Goal: Information Seeking & Learning: Check status

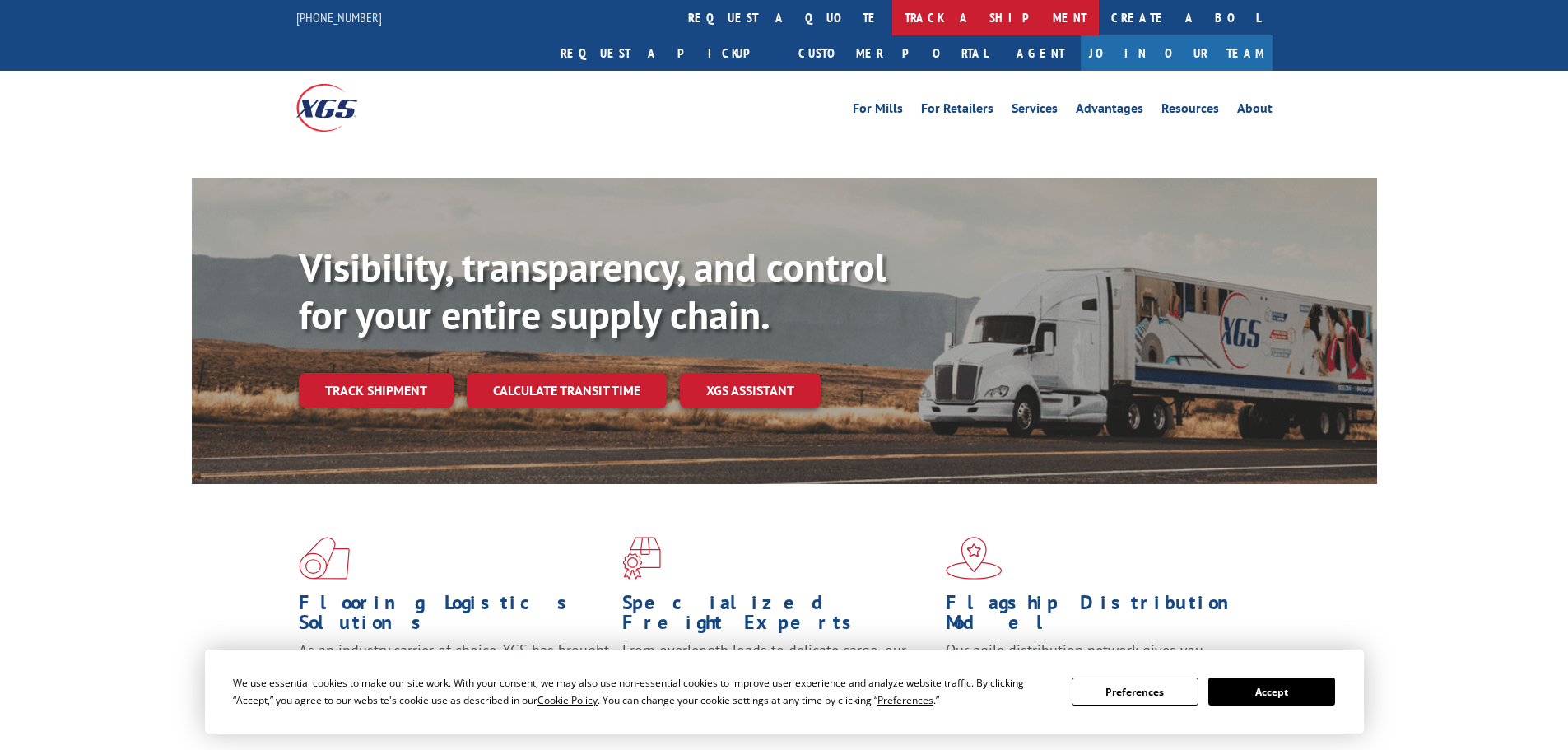
click at [892, 15] on link "track a shipment" at bounding box center [995, 17] width 207 height 35
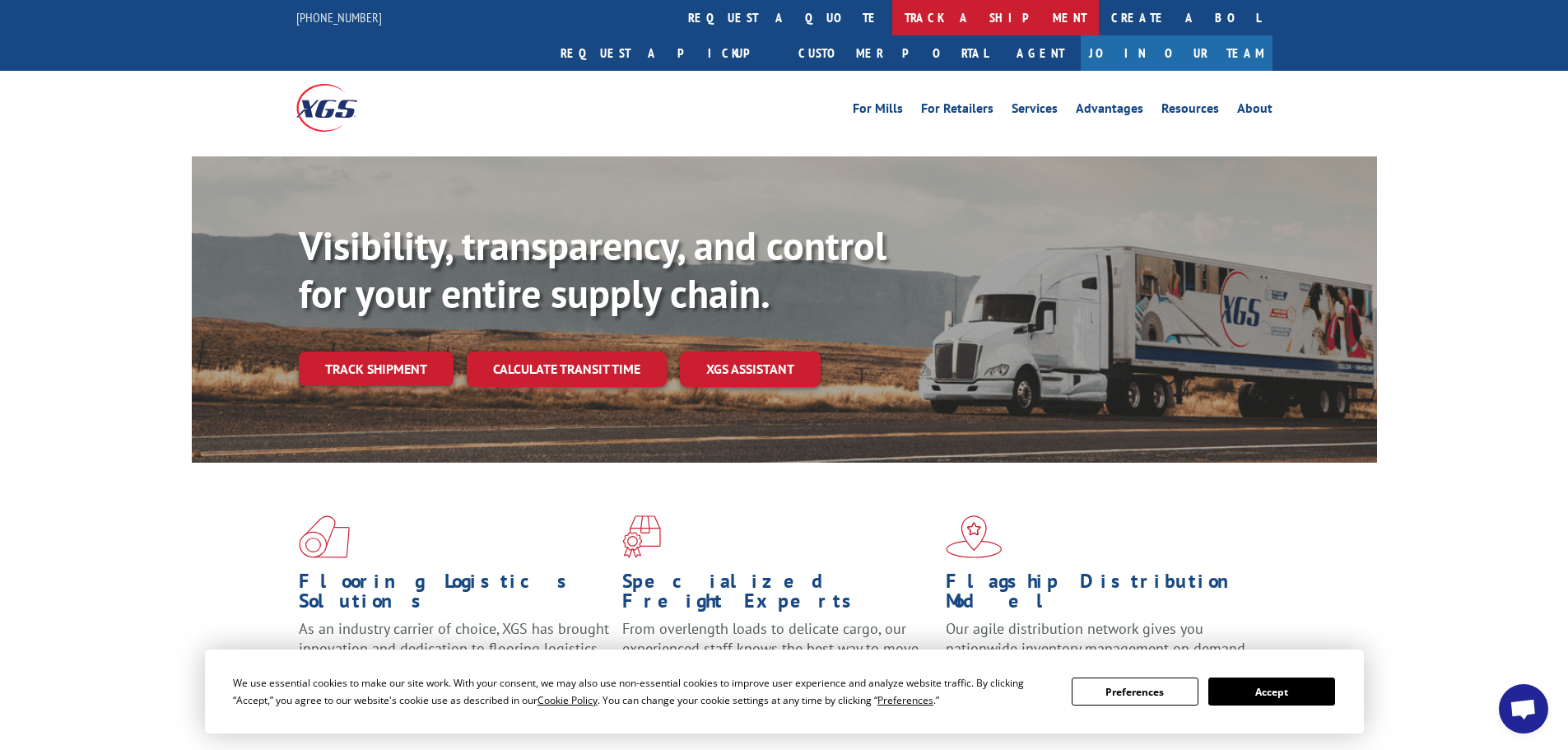
click at [892, 16] on link "track a shipment" at bounding box center [995, 17] width 207 height 35
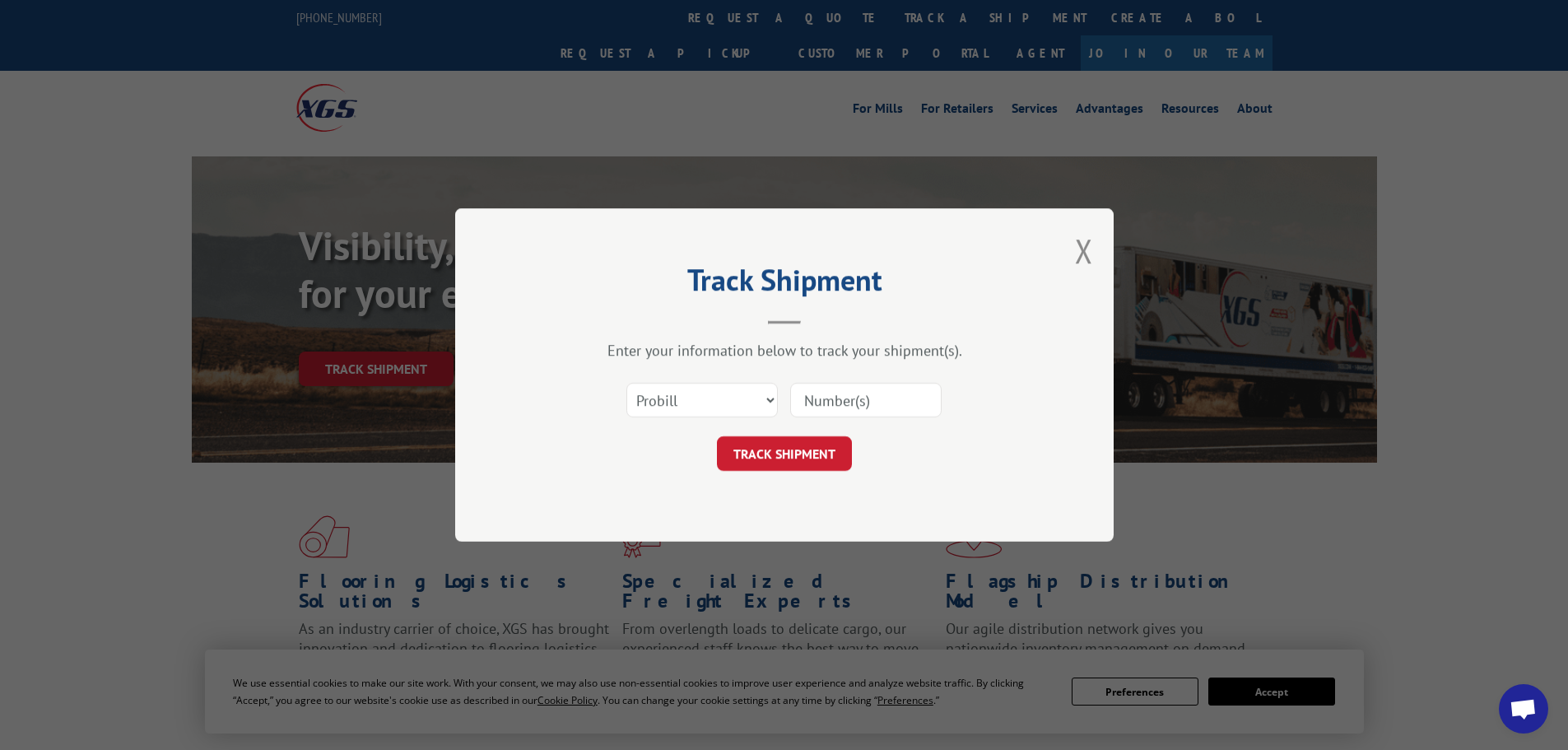
click at [838, 399] on input at bounding box center [865, 400] width 152 height 35
paste input "16954764"
type input "16954764"
drag, startPoint x: 790, startPoint y: 450, endPoint x: 822, endPoint y: 446, distance: 32.2
click at [790, 450] on button "TRACK SHIPMENT" at bounding box center [784, 453] width 135 height 35
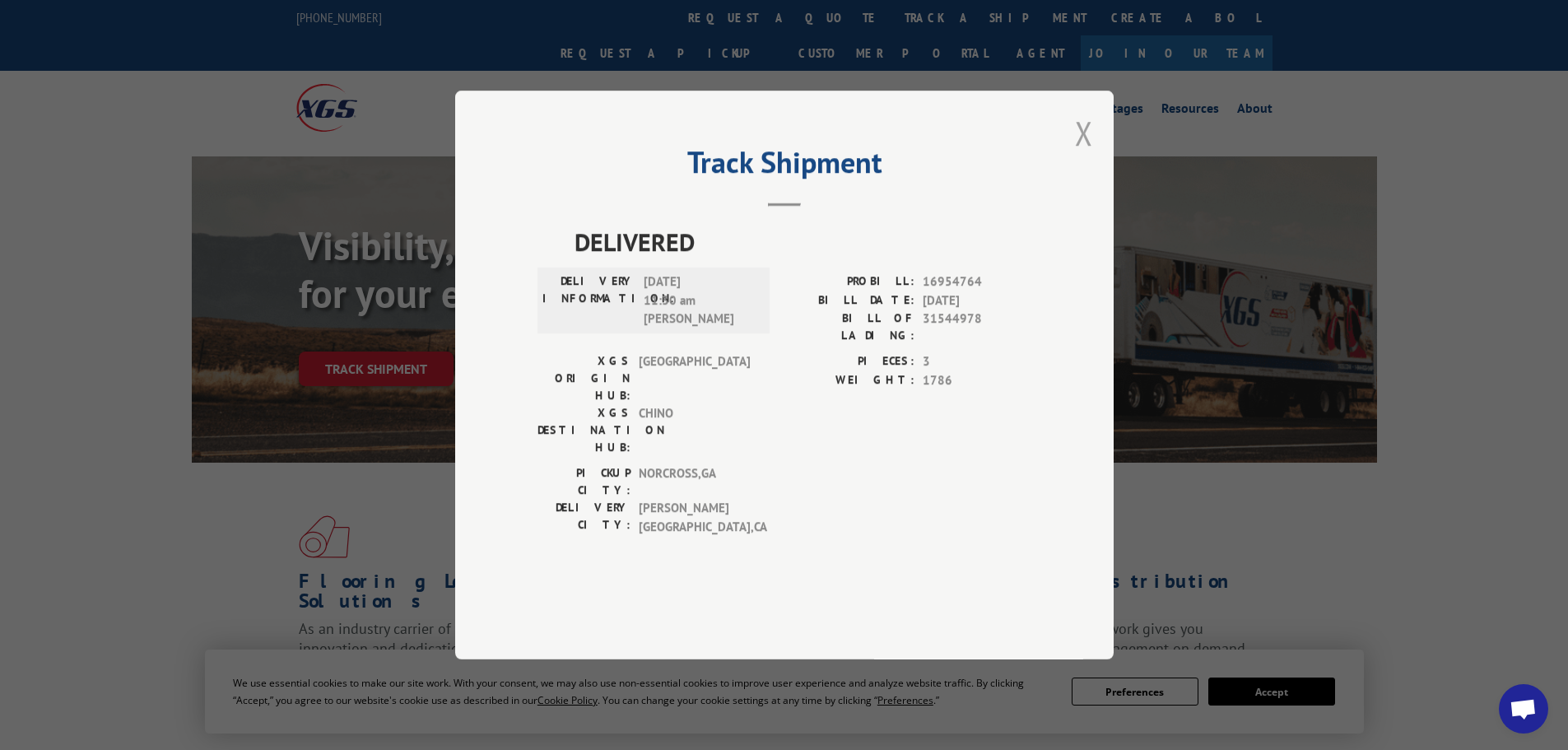
click at [1078, 155] on button "Close modal" at bounding box center [1083, 133] width 18 height 44
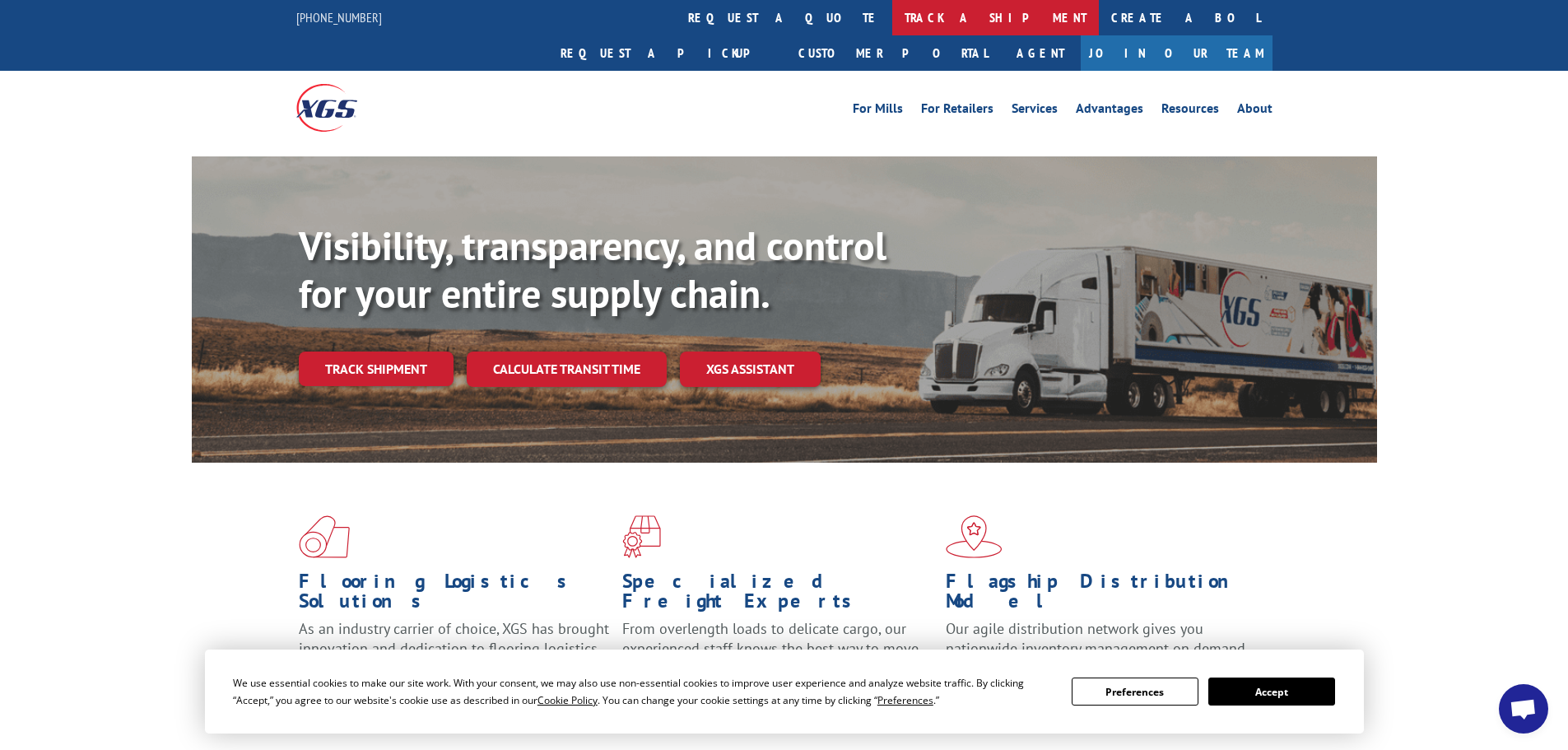
click at [892, 6] on link "track a shipment" at bounding box center [995, 17] width 207 height 35
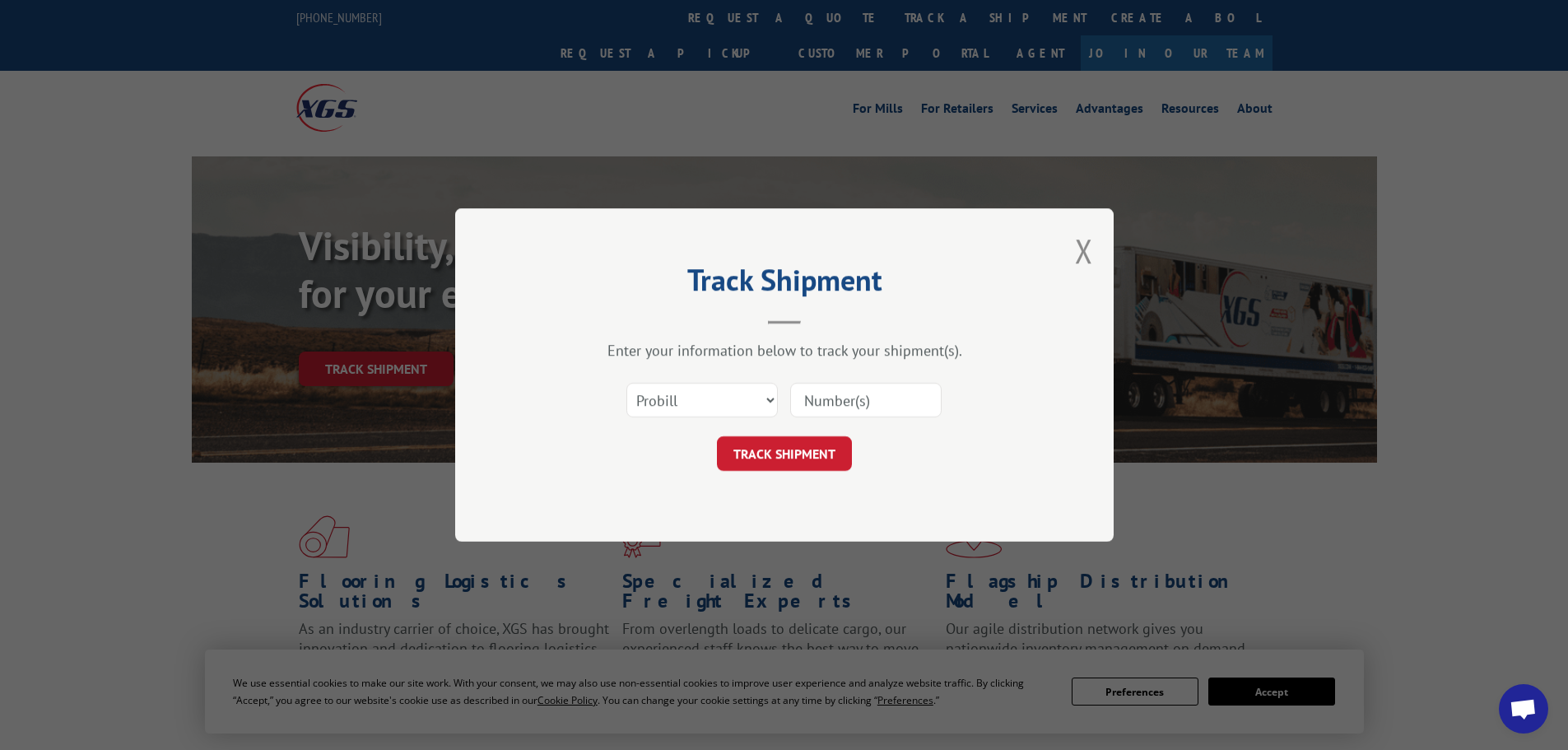
drag, startPoint x: 849, startPoint y: 389, endPoint x: 847, endPoint y: 399, distance: 10.2
click at [849, 389] on input at bounding box center [865, 400] width 152 height 35
paste input "17687549"
type input "17687549"
click at [789, 449] on button "TRACK SHIPMENT" at bounding box center [784, 453] width 135 height 35
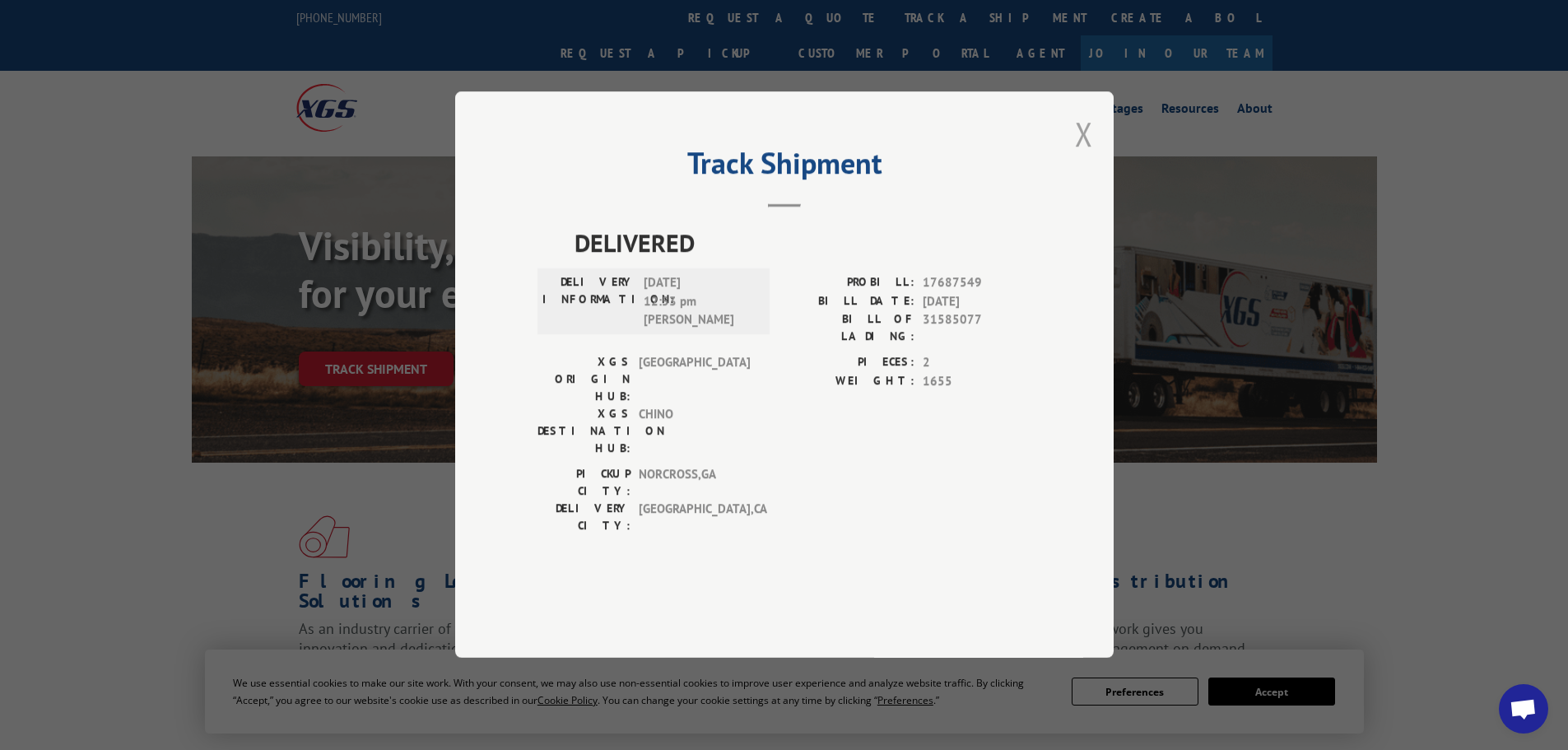
click at [1085, 156] on button "Close modal" at bounding box center [1083, 134] width 18 height 44
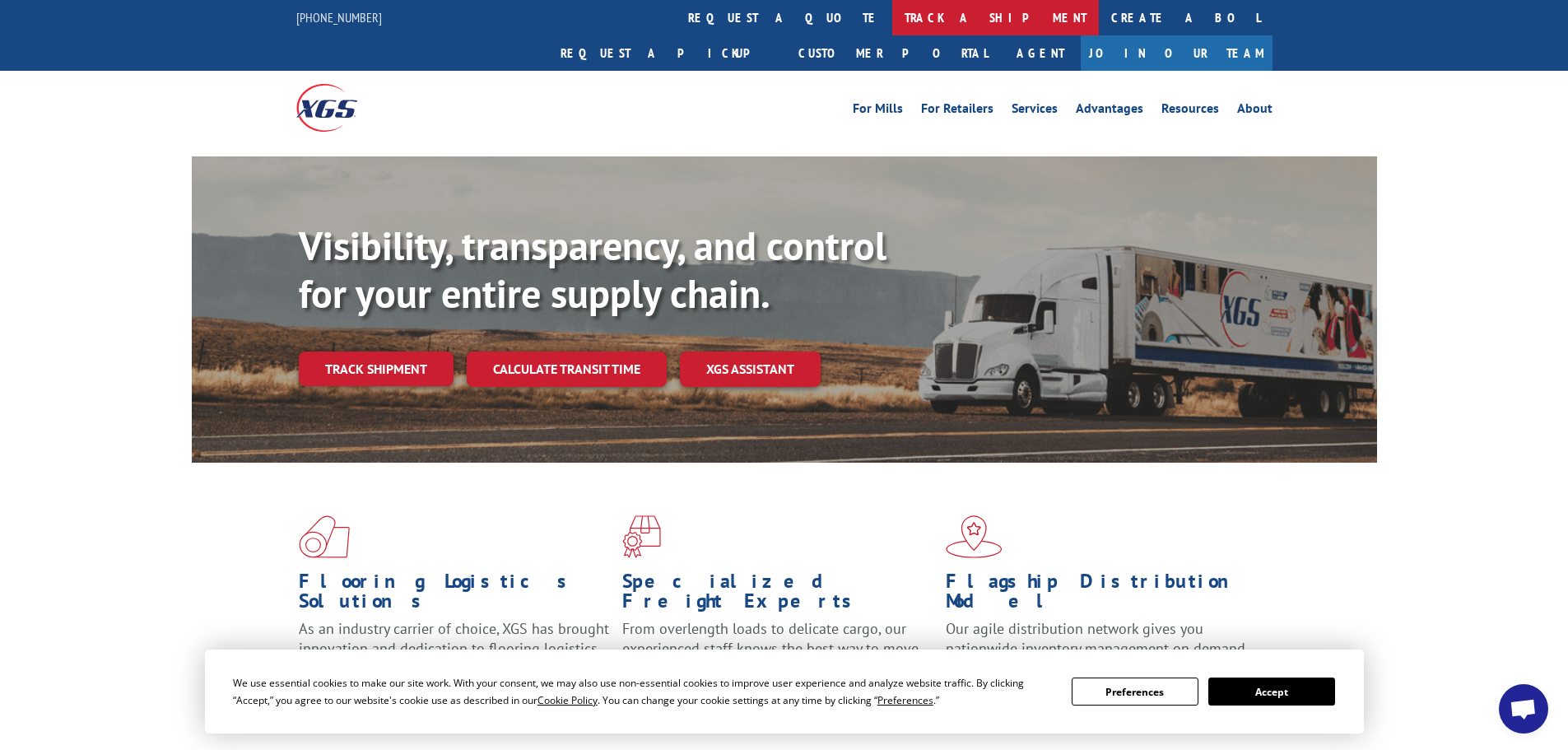
click at [892, 21] on link "track a shipment" at bounding box center [995, 17] width 207 height 35
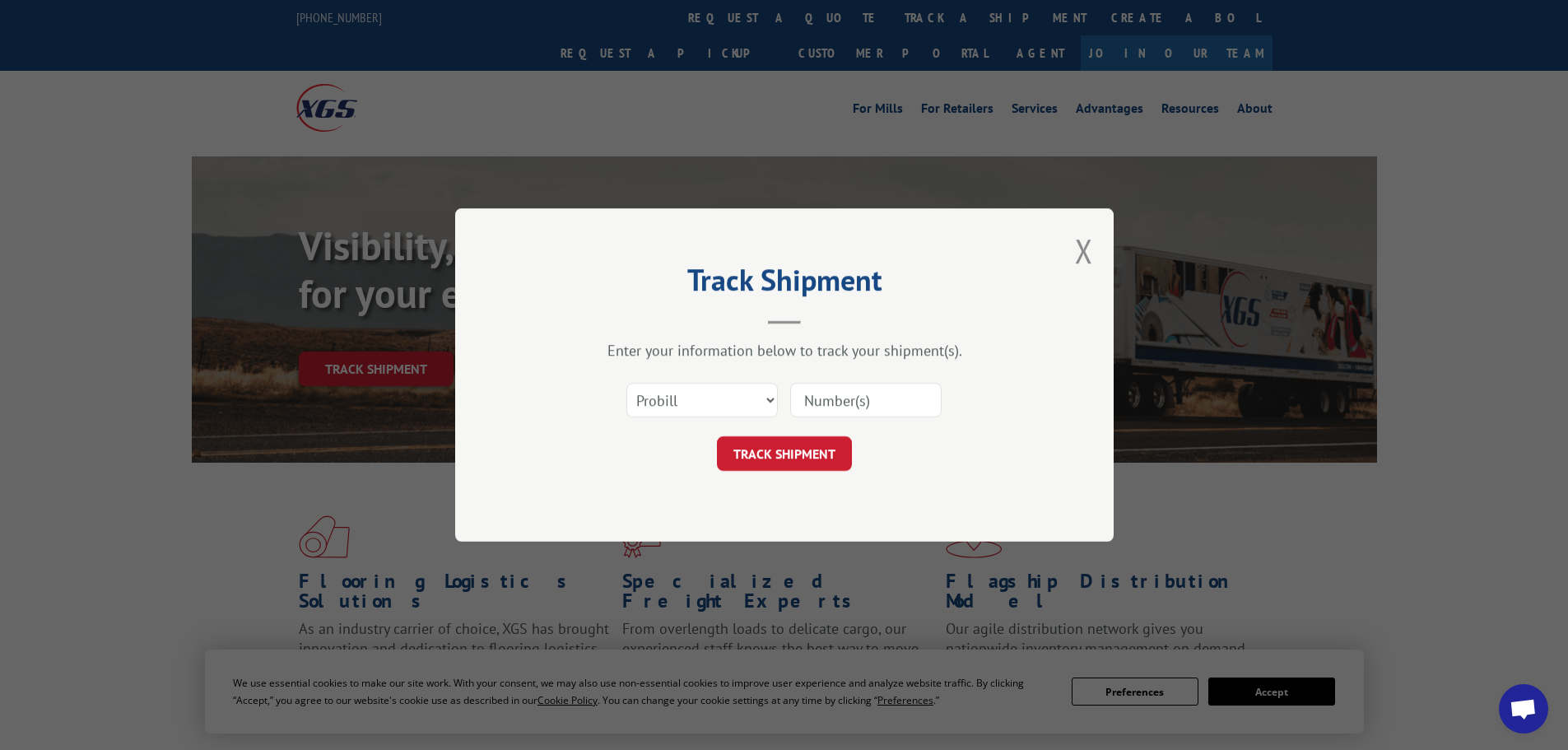
click at [855, 393] on input at bounding box center [865, 400] width 152 height 35
paste input "17692090"
type input "17692090"
click at [799, 449] on button "TRACK SHIPMENT" at bounding box center [784, 453] width 135 height 35
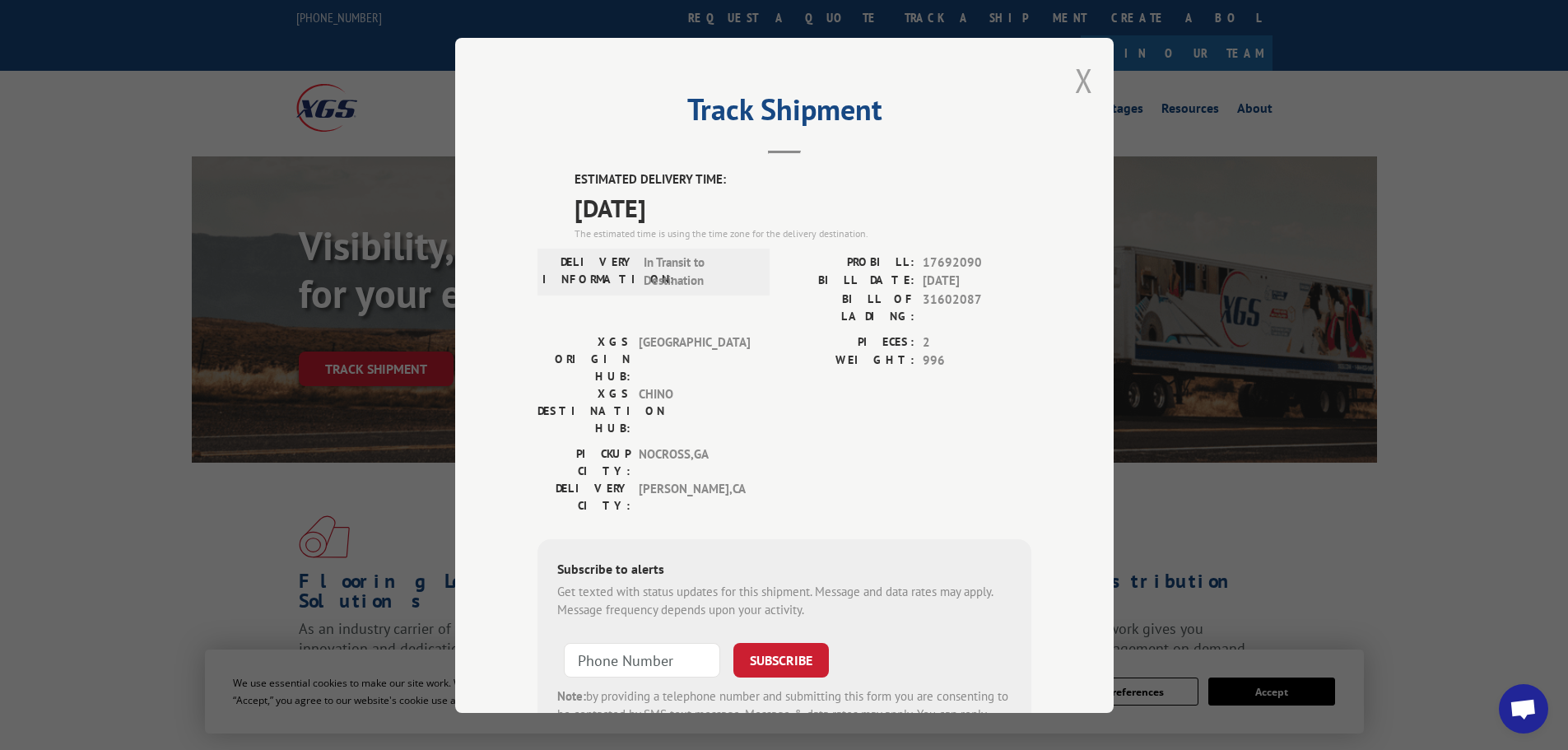
click at [1074, 74] on button "Close modal" at bounding box center [1083, 80] width 18 height 44
